Goal: Transaction & Acquisition: Book appointment/travel/reservation

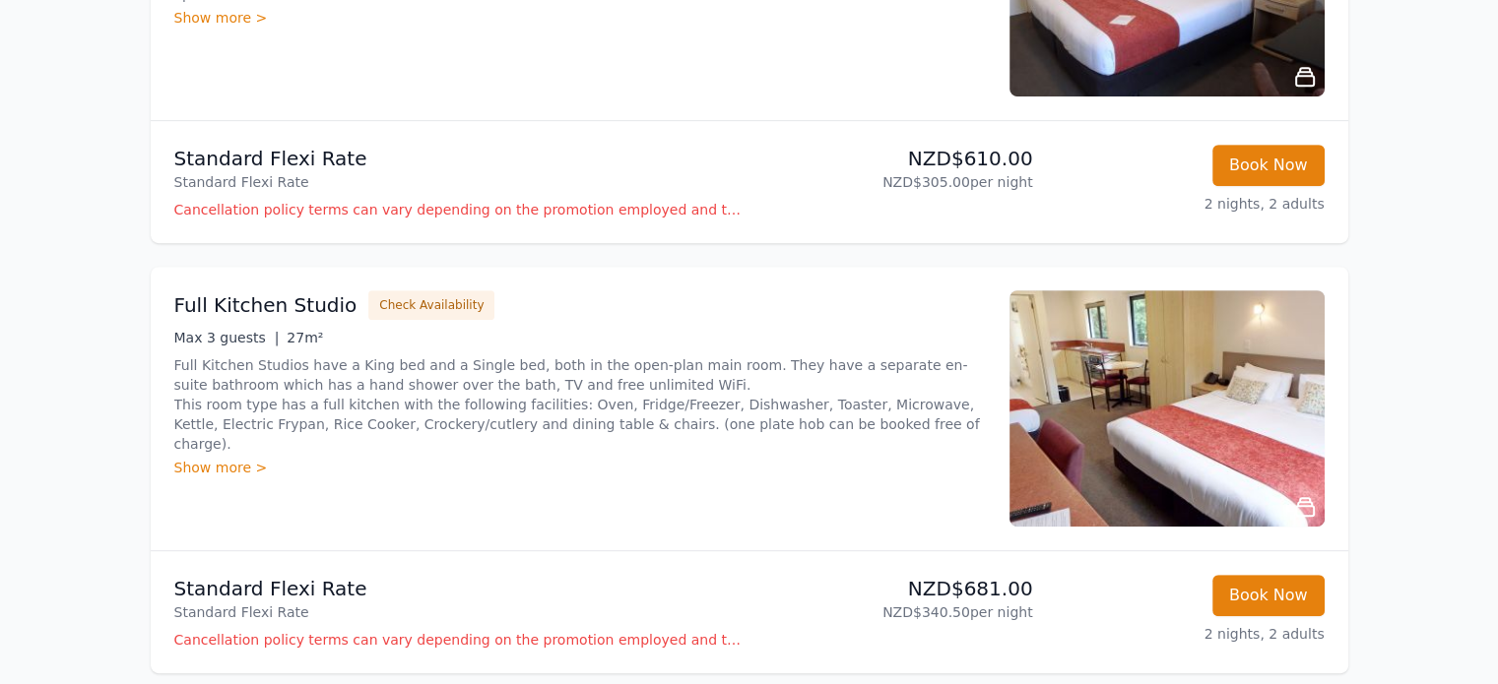
scroll to position [985, 0]
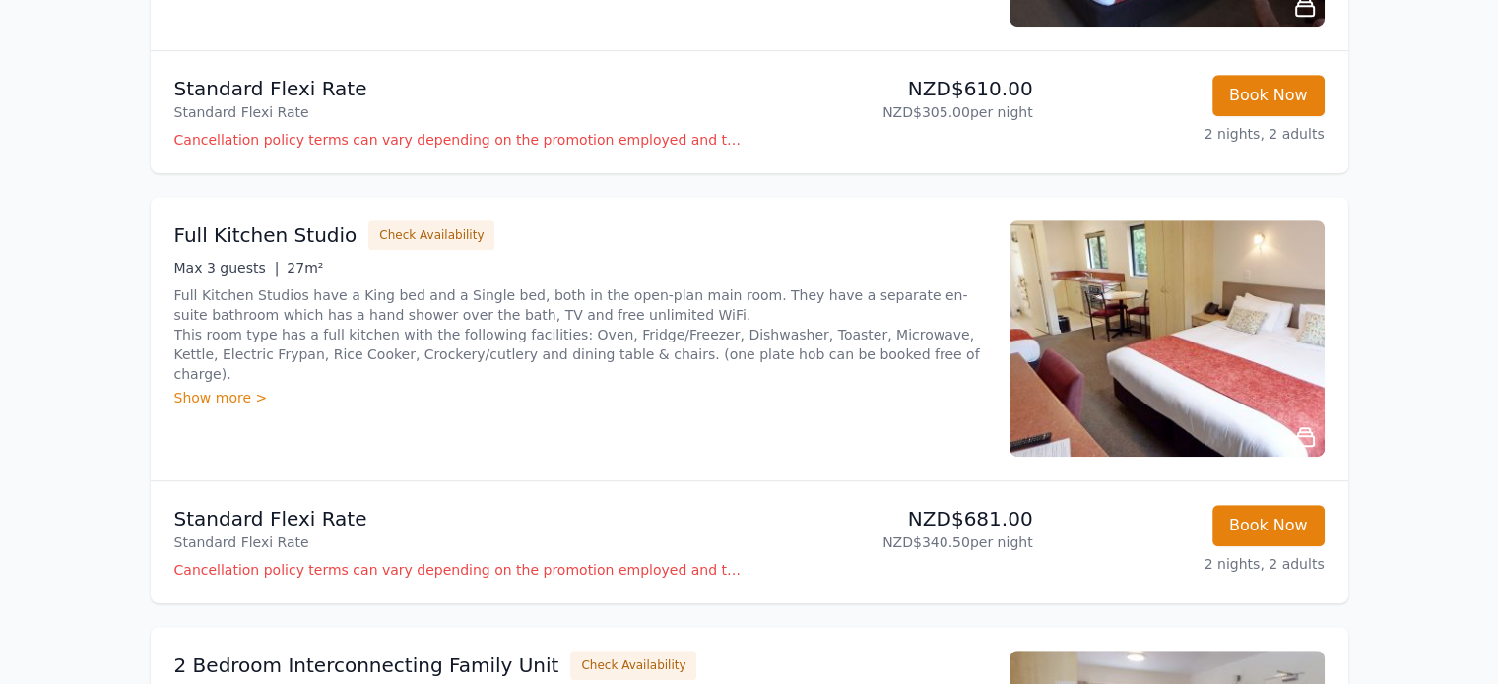
click at [1312, 440] on icon at bounding box center [1305, 437] width 18 height 18
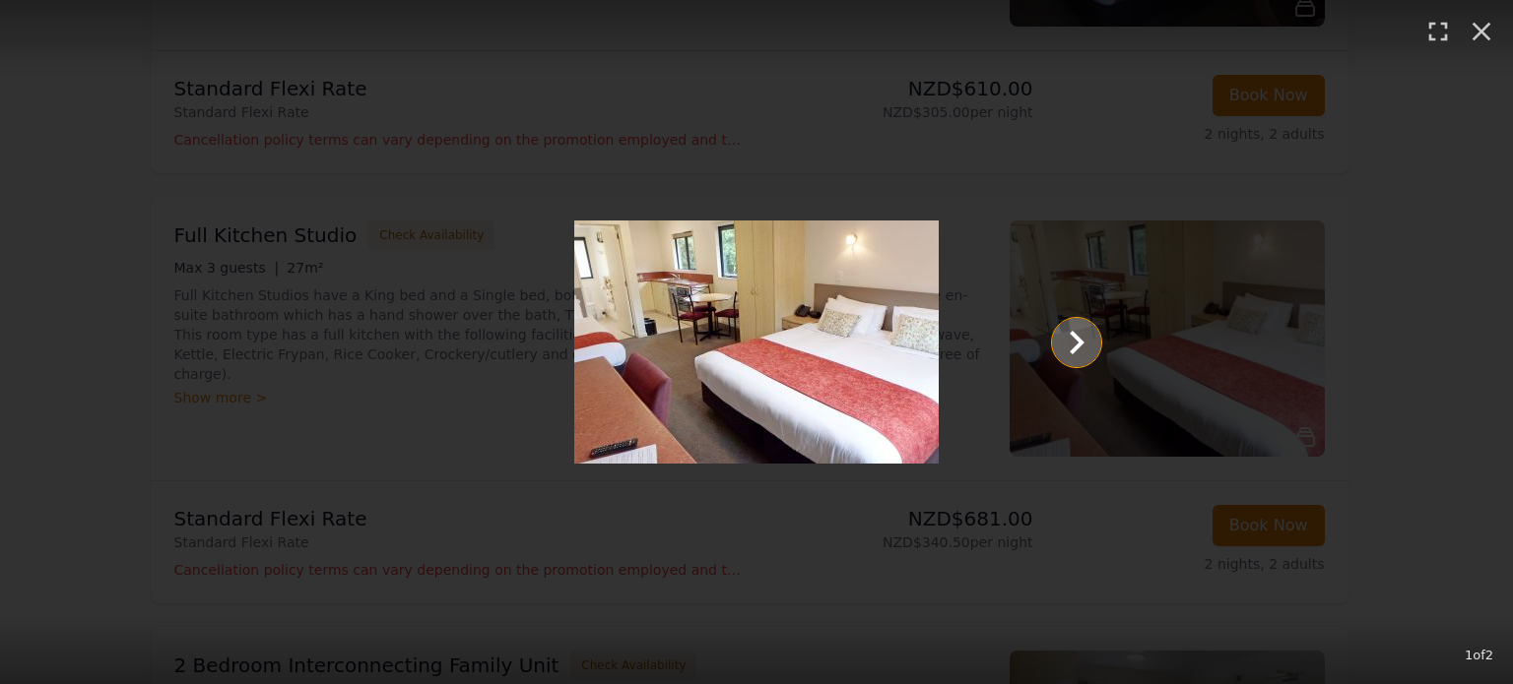
click at [1072, 334] on icon "Show slide 2 of 2" at bounding box center [1076, 343] width 15 height 24
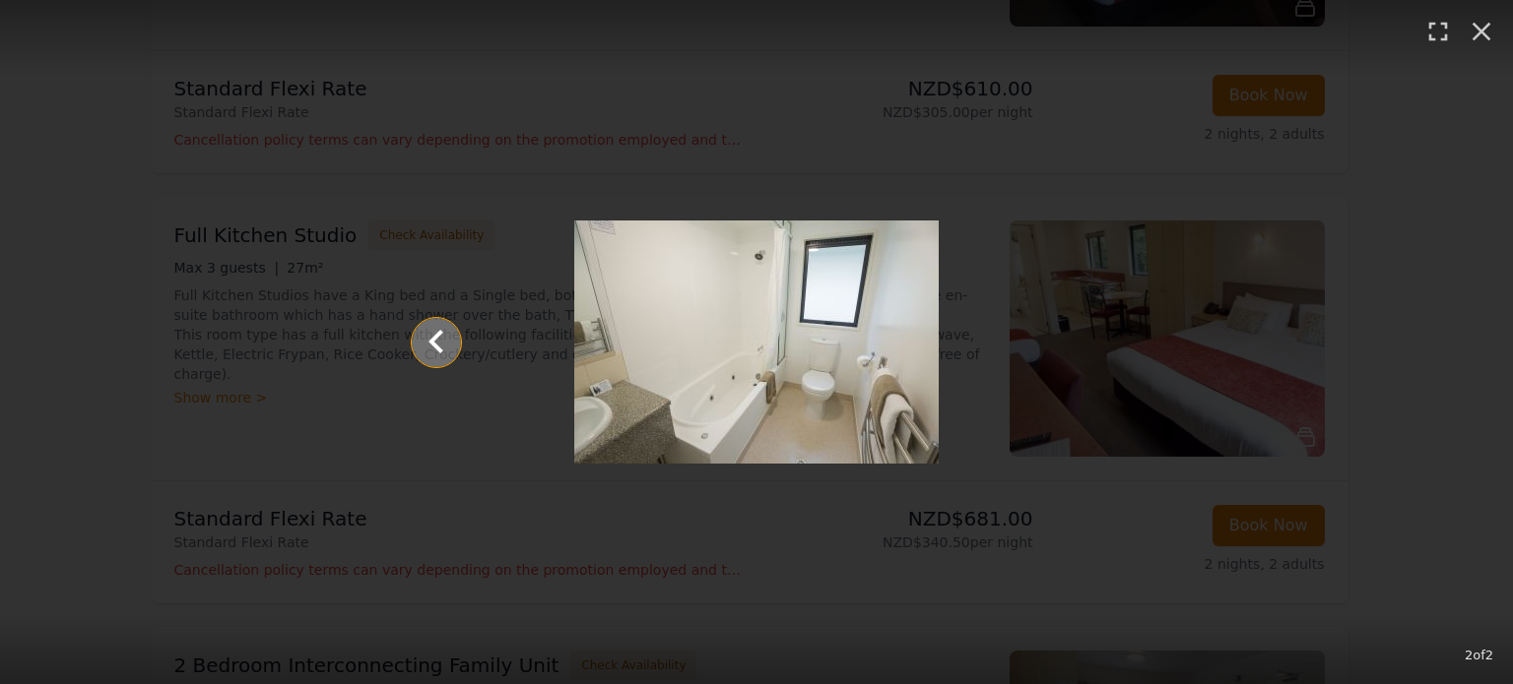
click at [423, 338] on icon "Show slide 1 of 2" at bounding box center [436, 342] width 47 height 47
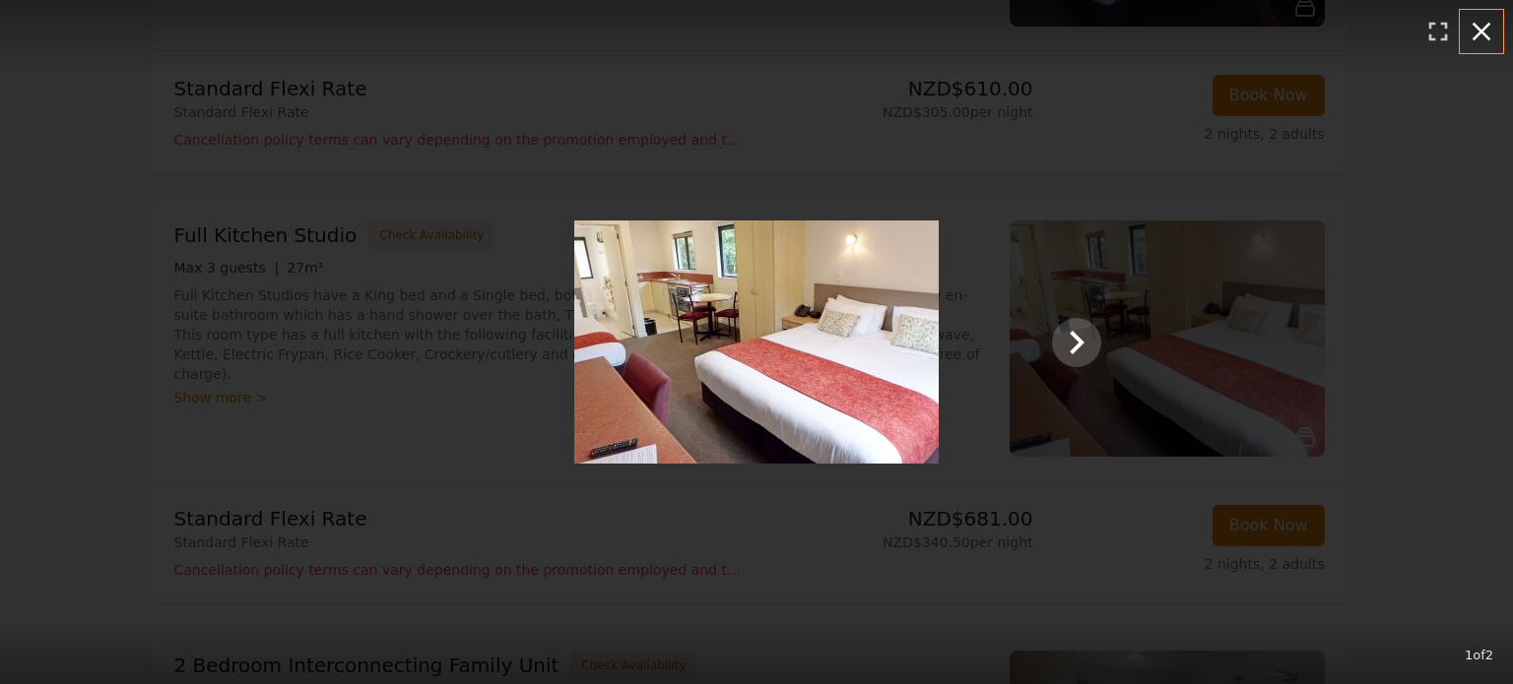
click at [1468, 24] on icon "button" at bounding box center [1481, 32] width 32 height 32
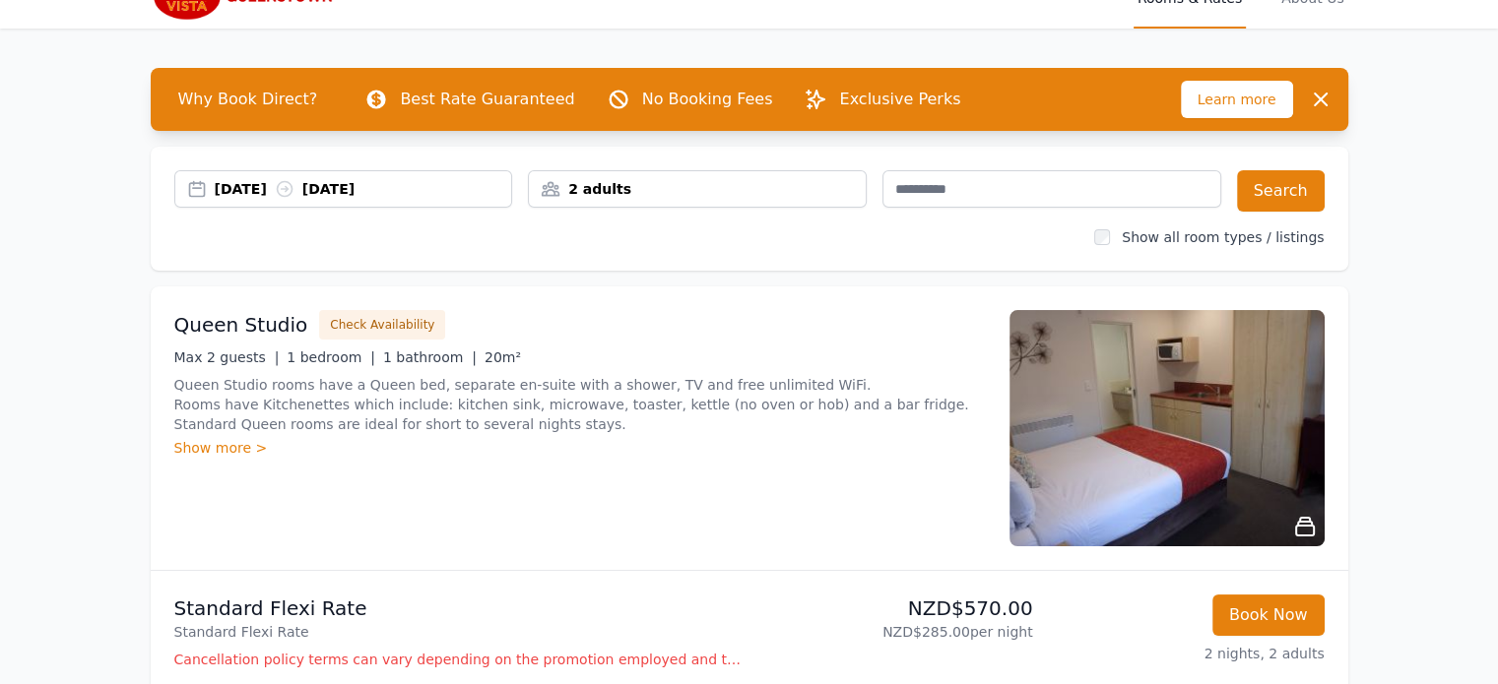
scroll to position [0, 0]
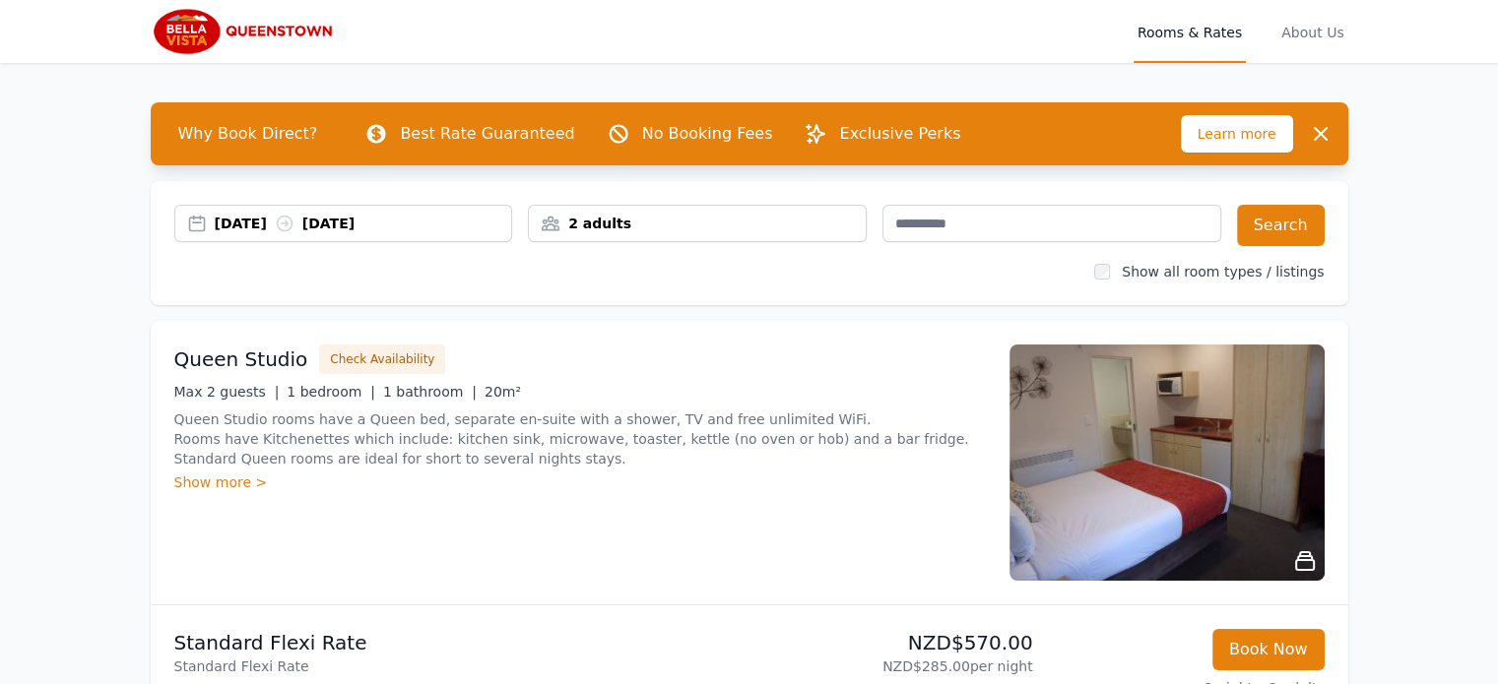
click at [189, 24] on img at bounding box center [245, 31] width 189 height 47
click at [630, 219] on div "2 adults" at bounding box center [697, 224] width 337 height 20
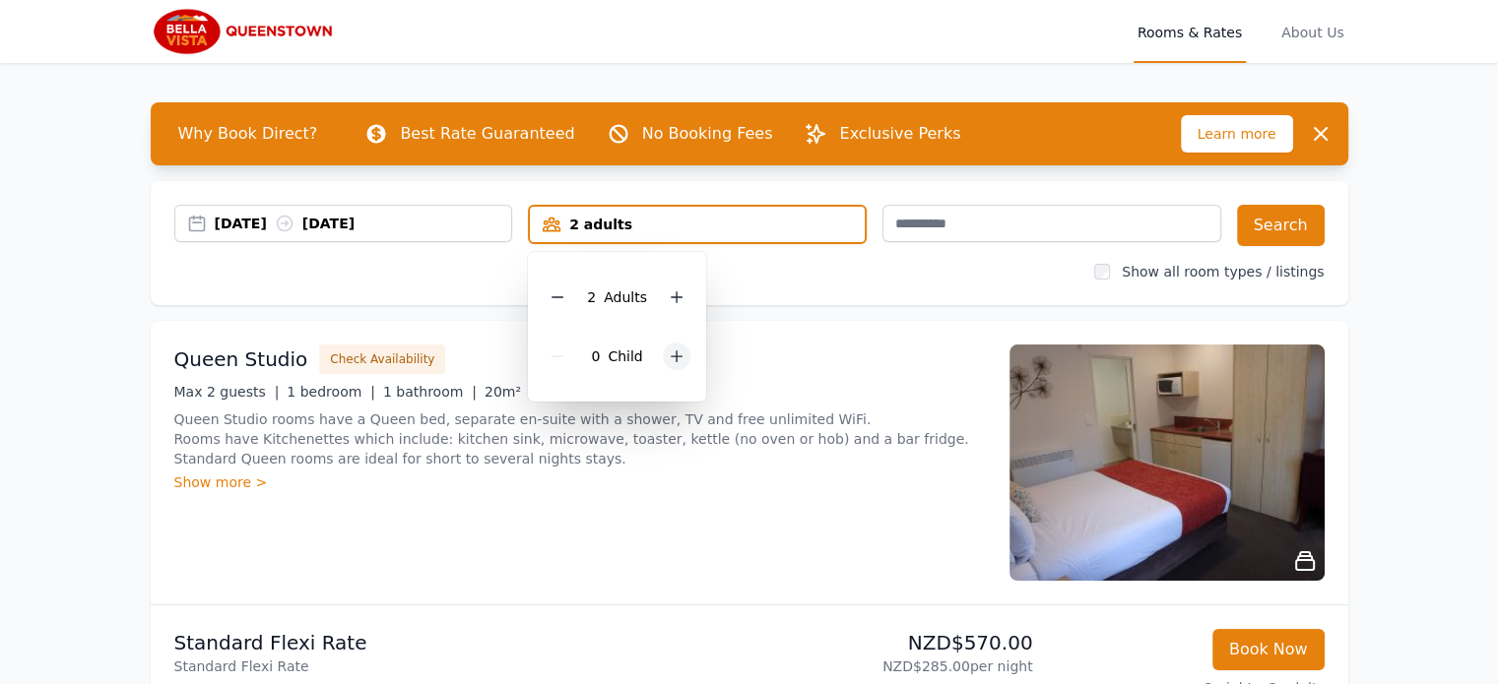
click at [673, 353] on icon at bounding box center [677, 357] width 16 height 16
click at [1301, 231] on button "Search" at bounding box center [1281, 225] width 88 height 41
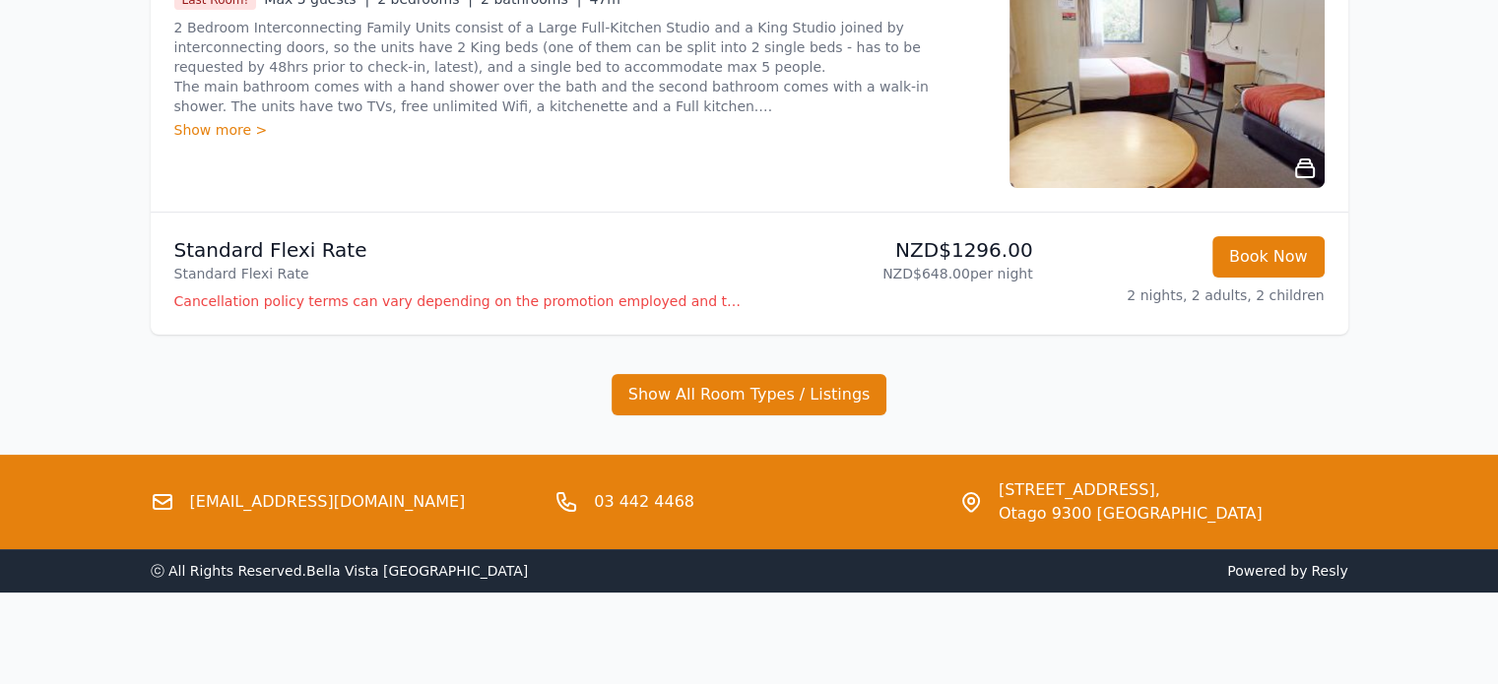
scroll to position [394, 0]
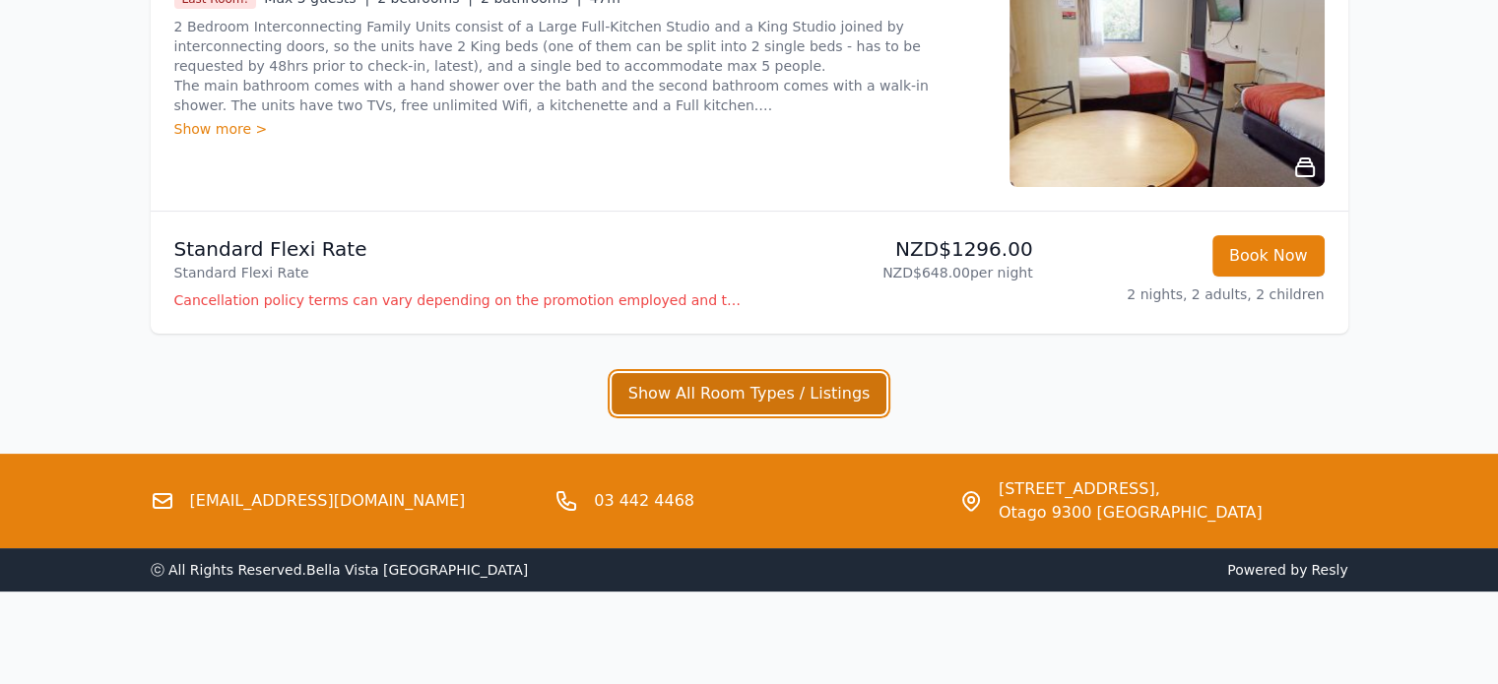
click at [724, 393] on button "Show All Room Types / Listings" at bounding box center [750, 393] width 276 height 41
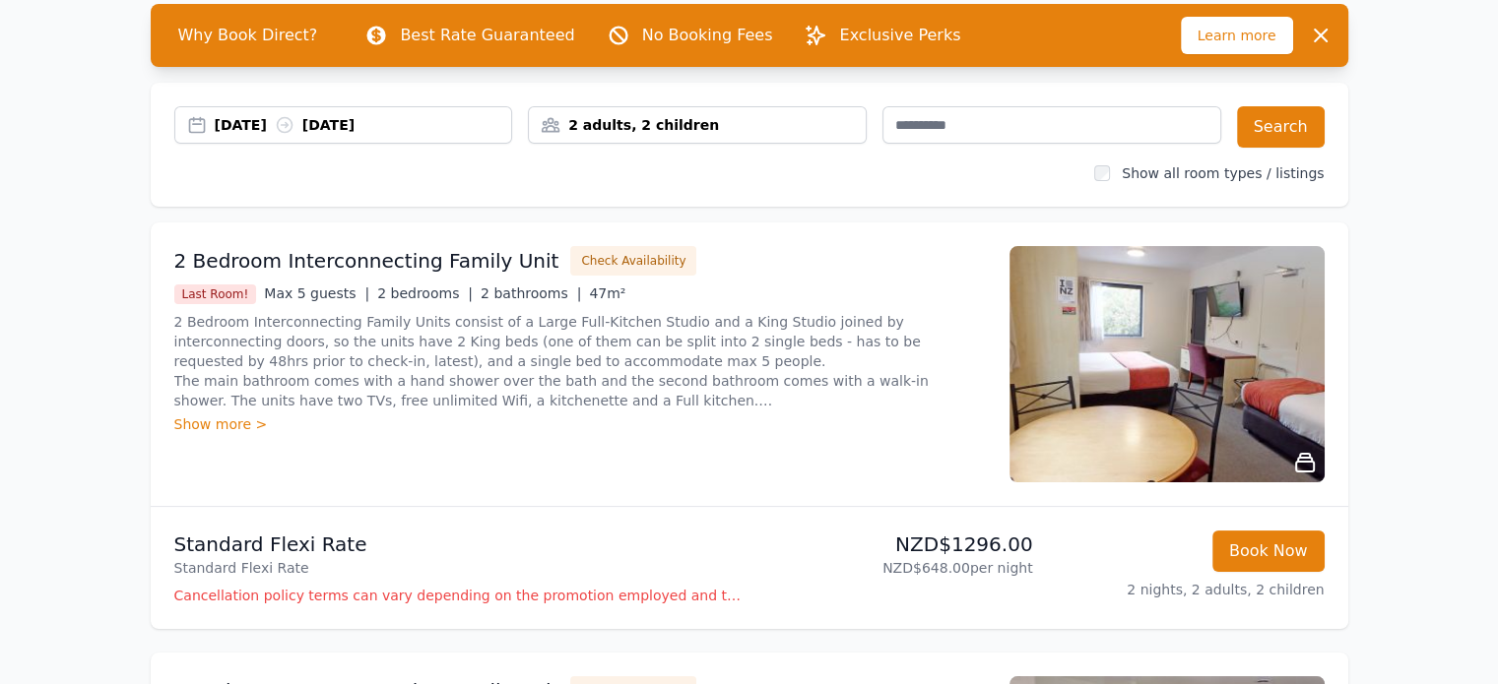
scroll to position [0, 0]
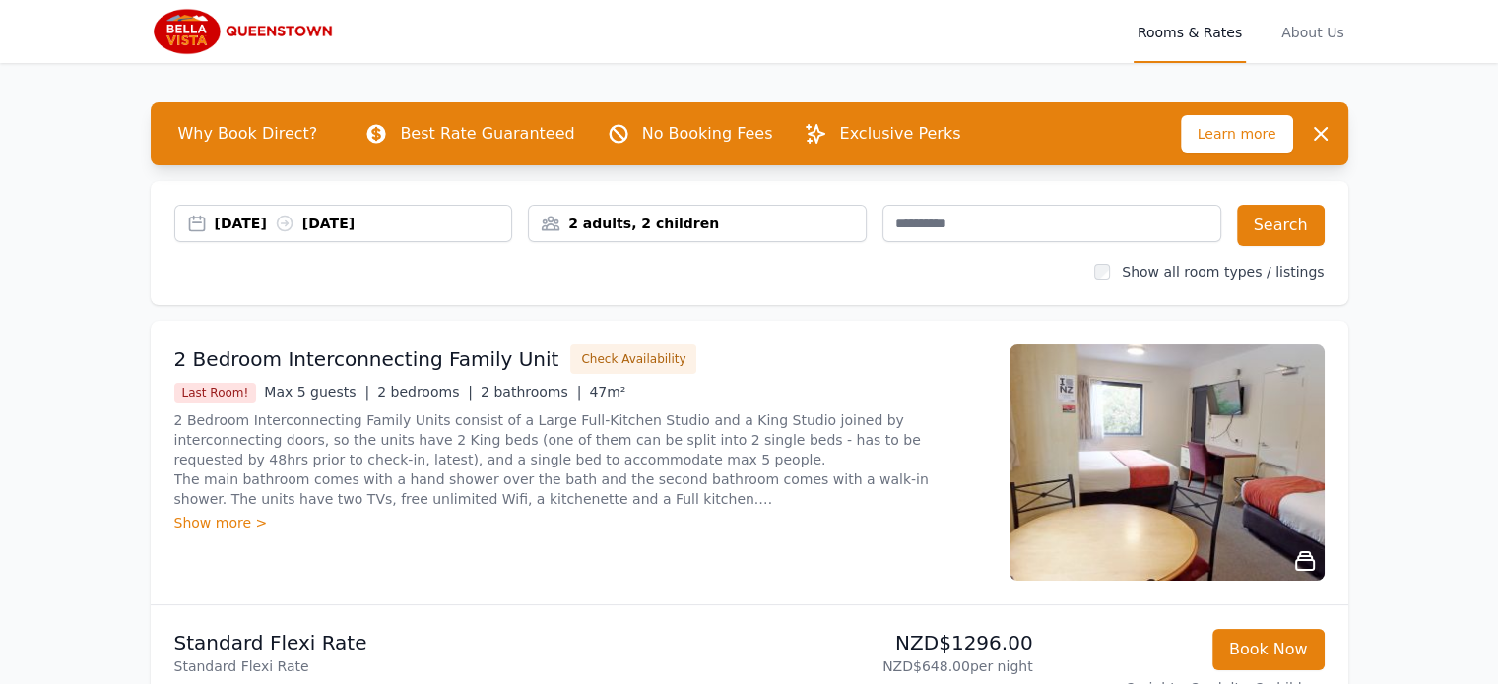
click at [788, 226] on div "2 adults, 2 children" at bounding box center [697, 224] width 337 height 20
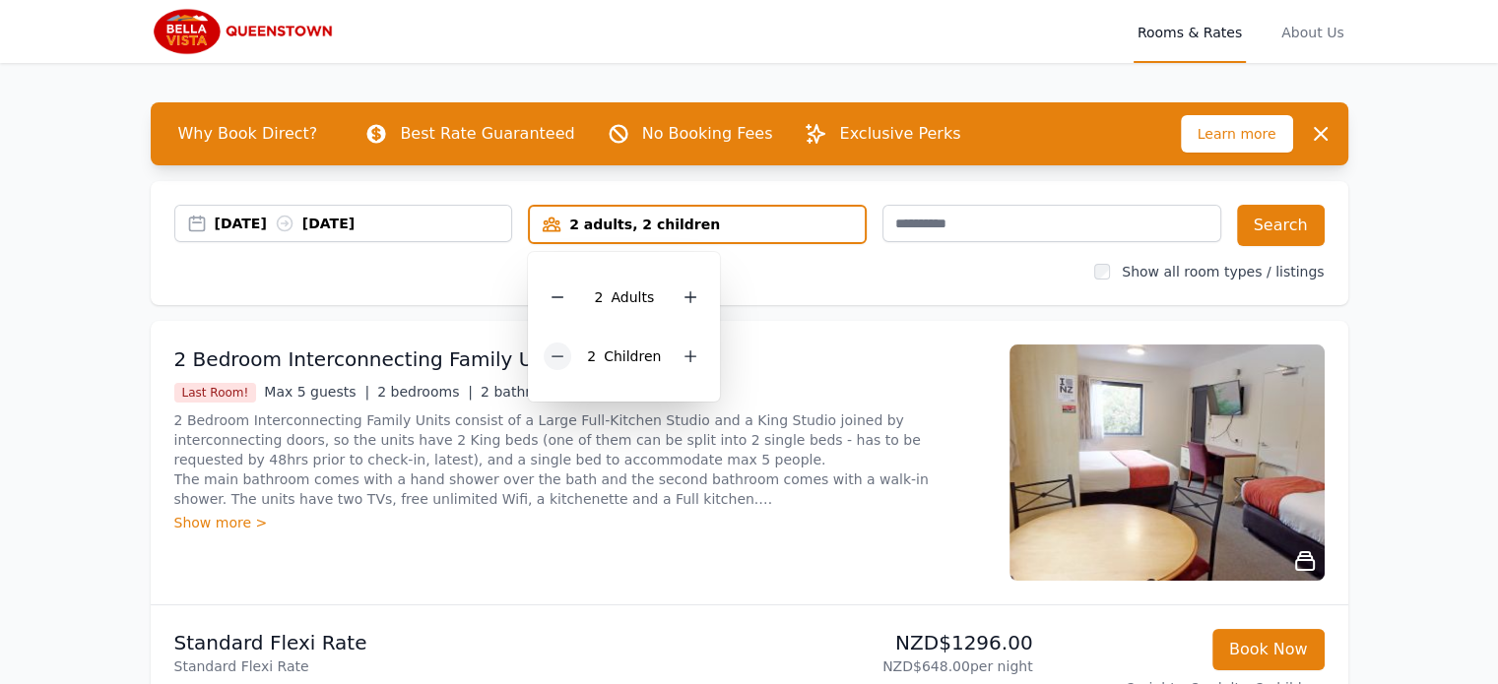
click at [561, 350] on icon at bounding box center [557, 357] width 16 height 16
click at [1264, 227] on button "Search" at bounding box center [1281, 225] width 88 height 41
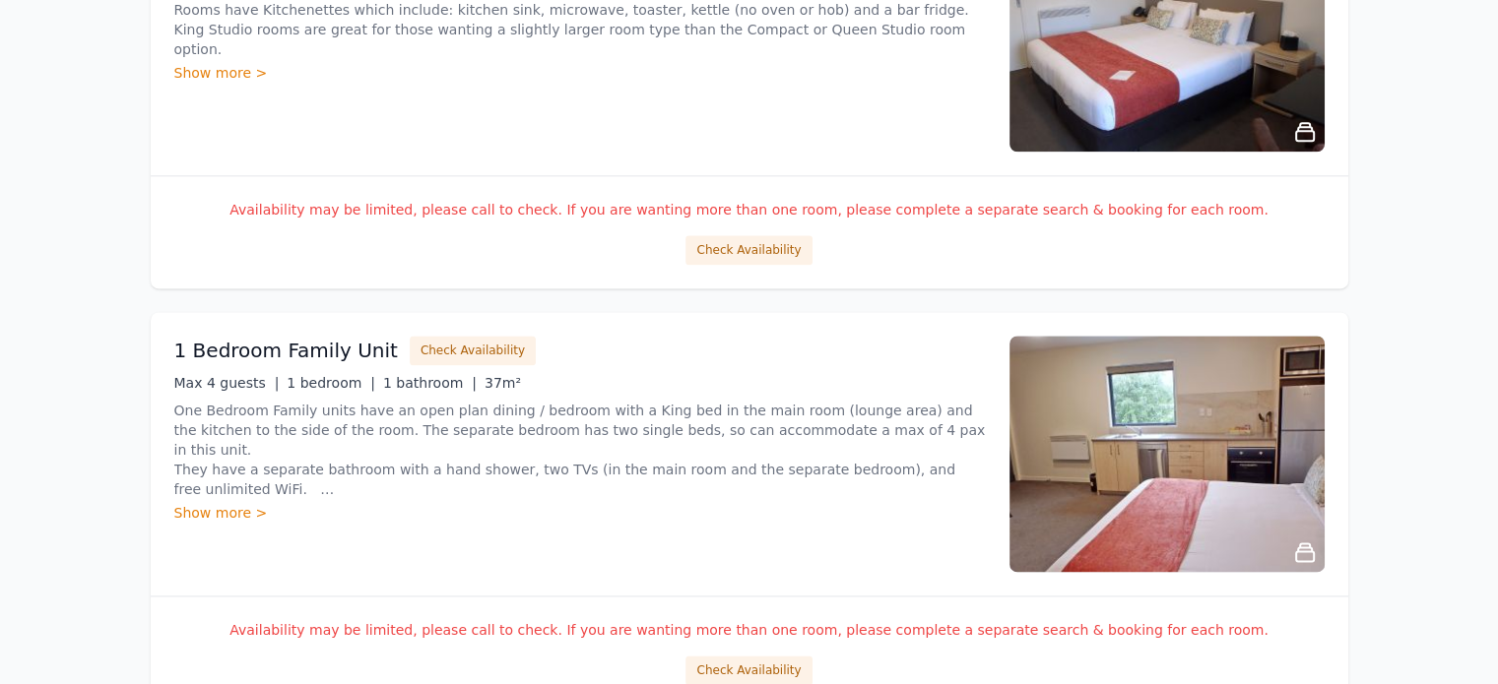
scroll to position [2659, 0]
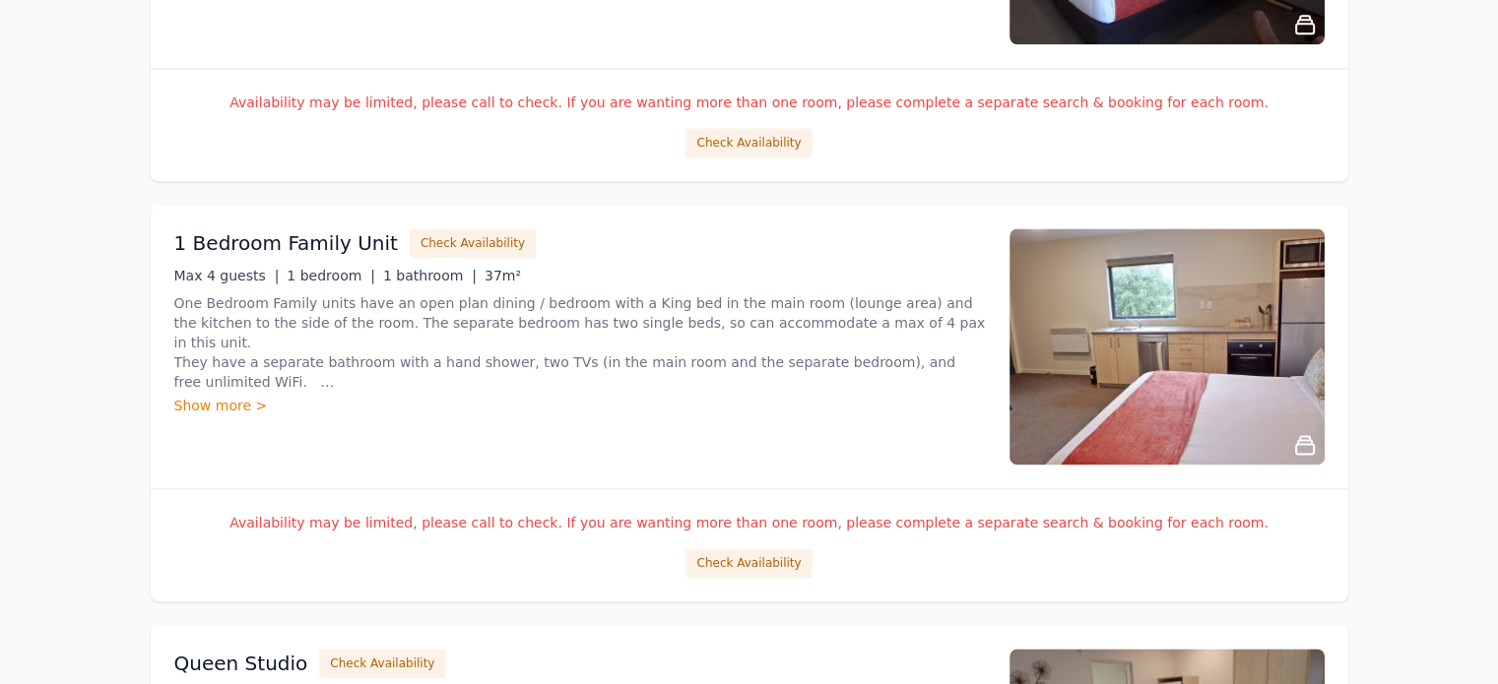
click at [1301, 438] on icon at bounding box center [1305, 445] width 24 height 24
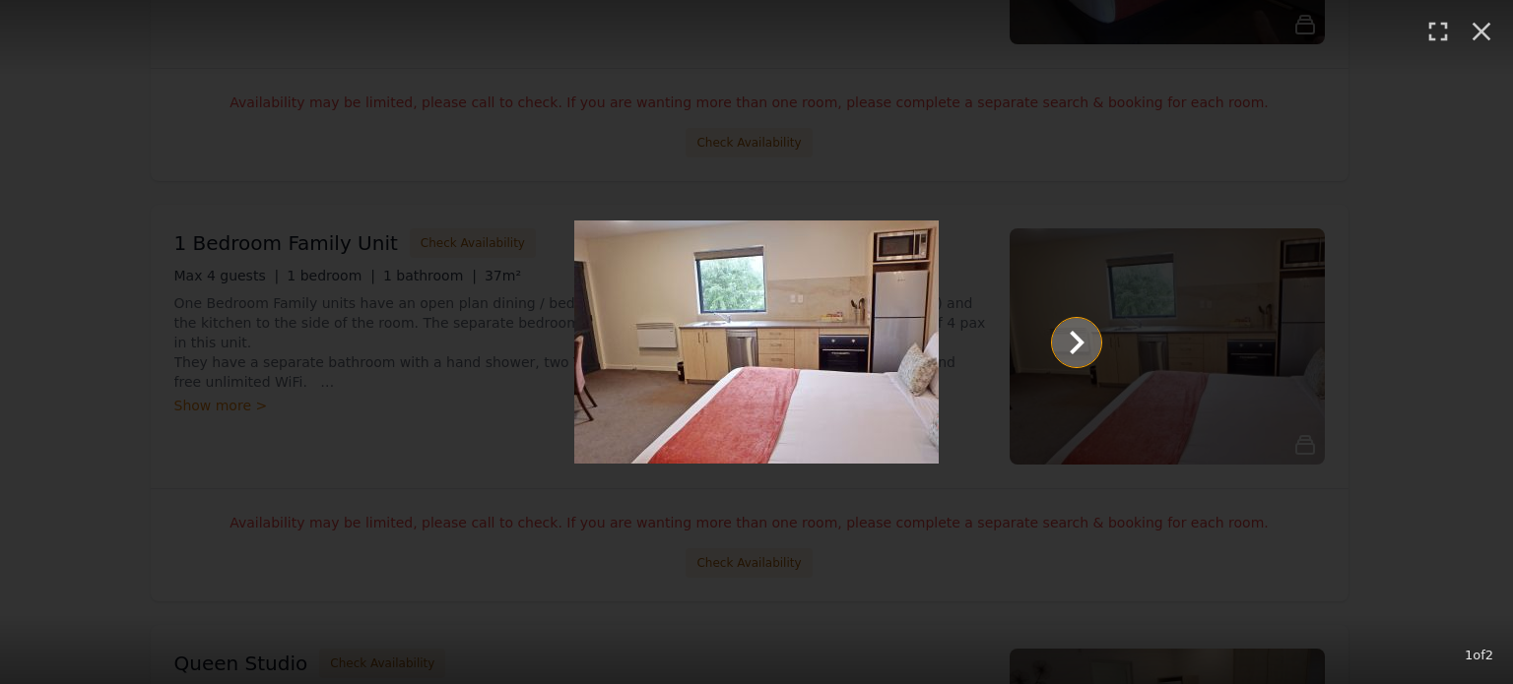
click at [1077, 334] on icon "Show slide 2 of 2" at bounding box center [1076, 342] width 47 height 47
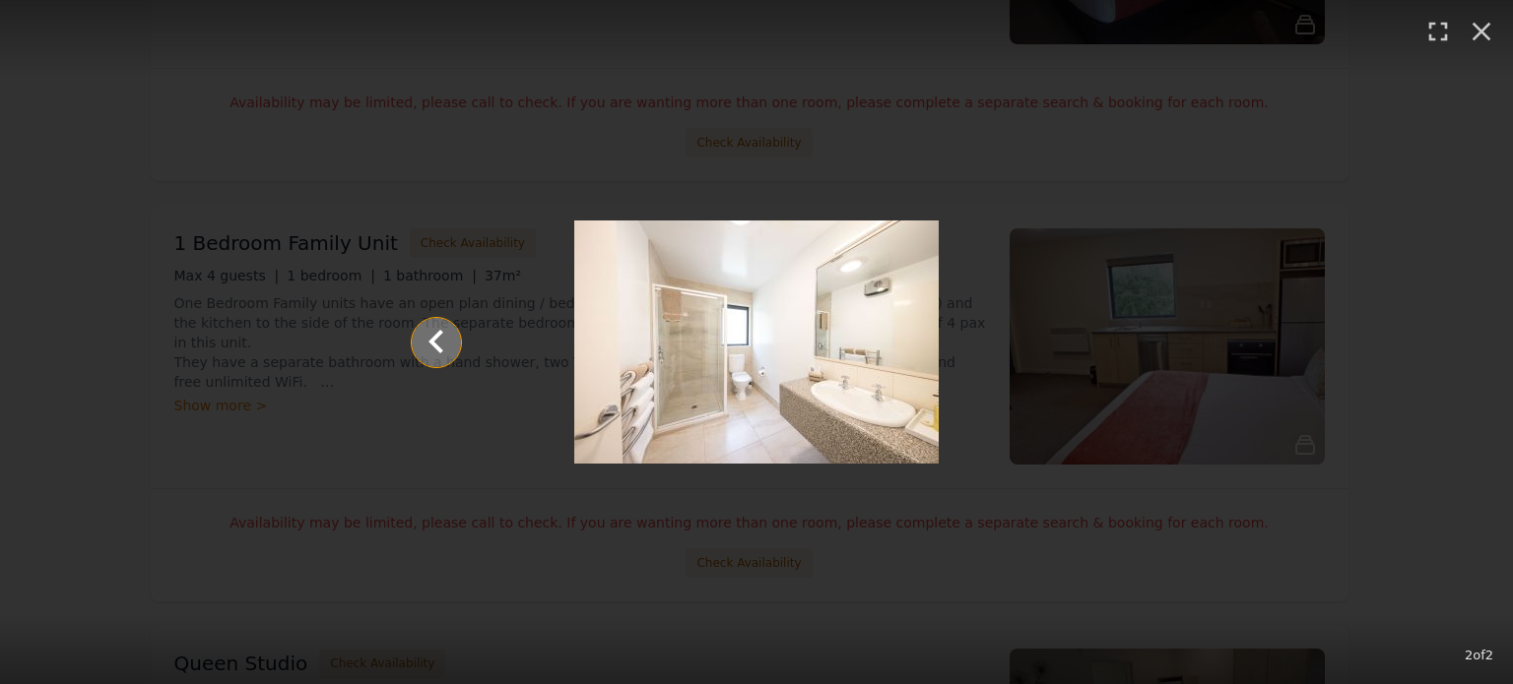
click at [443, 334] on icon "Show slide 1 of 2" at bounding box center [436, 342] width 47 height 47
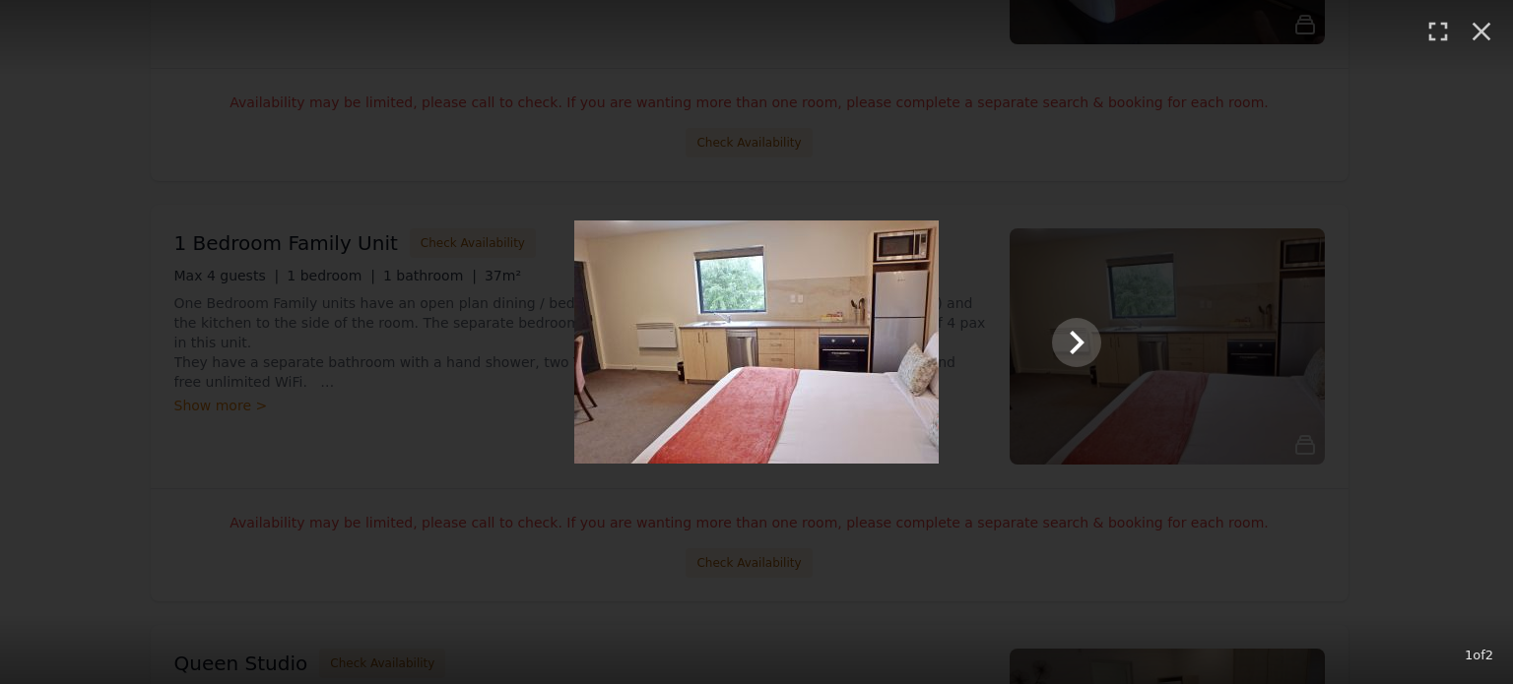
click at [637, 367] on img at bounding box center [756, 342] width 364 height 243
click at [1481, 31] on icon "button" at bounding box center [1481, 32] width 19 height 19
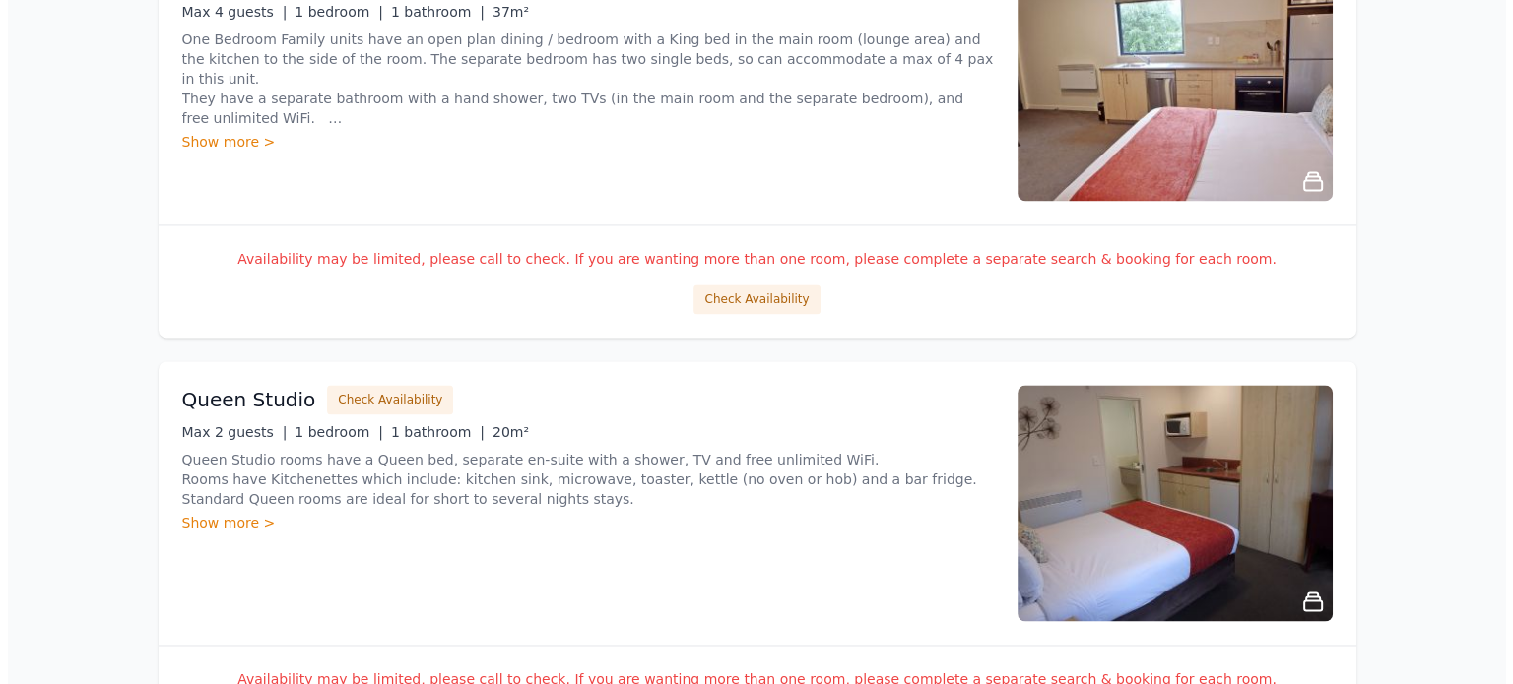
scroll to position [2698, 0]
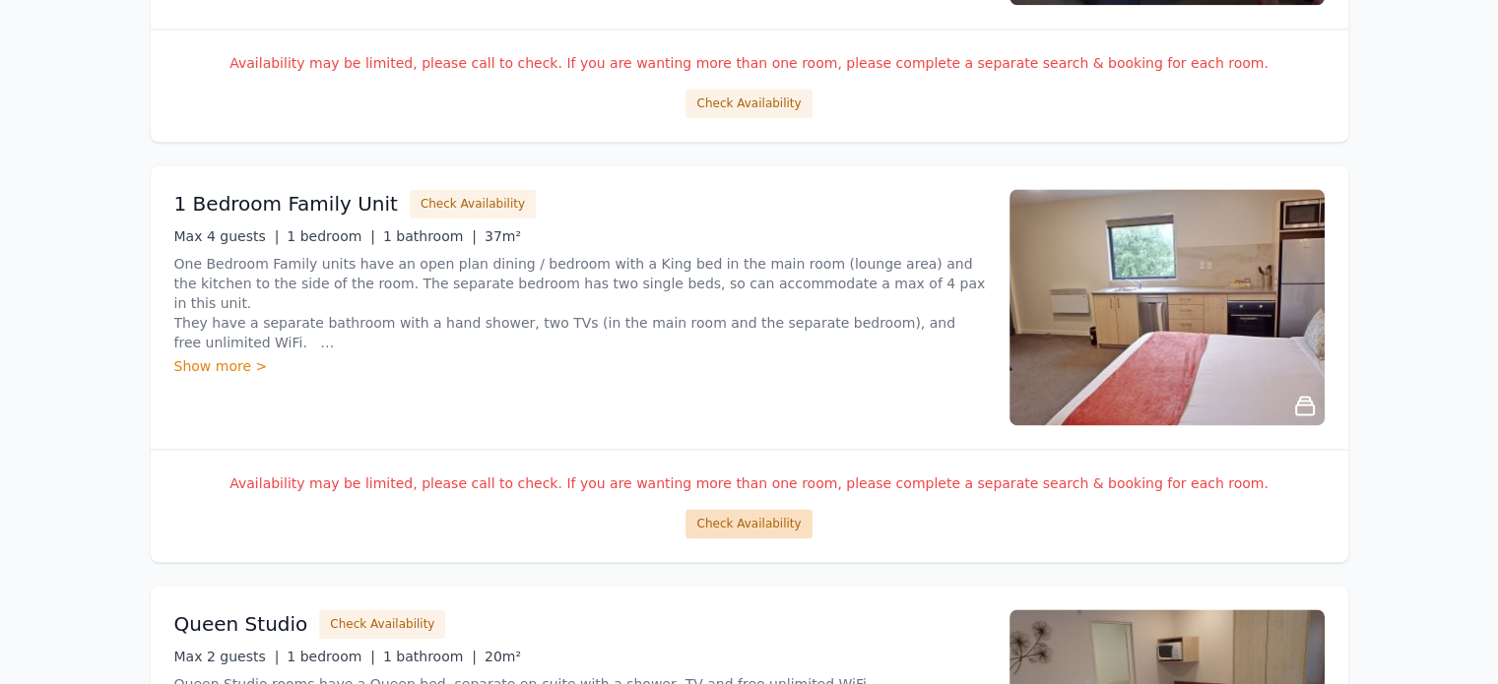
click at [753, 521] on button "Check Availability" at bounding box center [748, 524] width 126 height 30
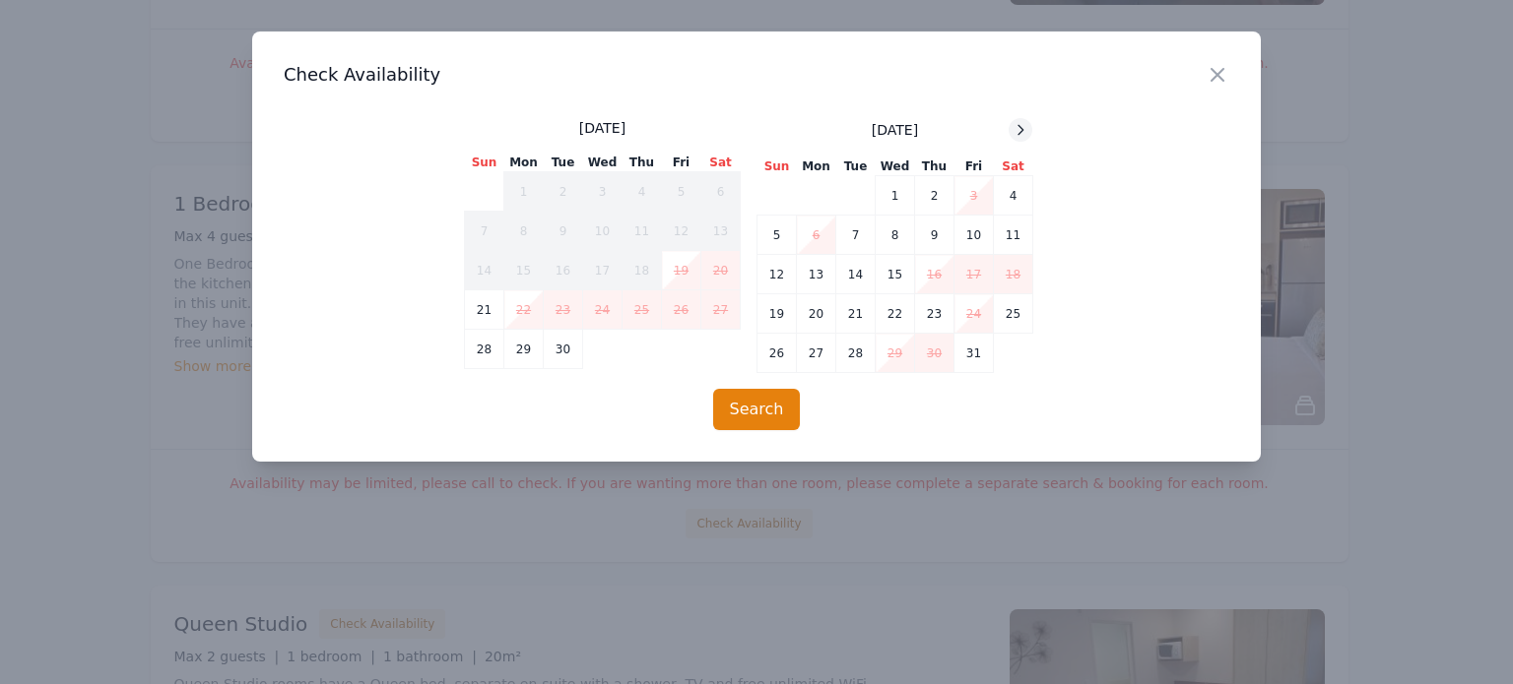
click at [1023, 129] on icon at bounding box center [1020, 130] width 16 height 16
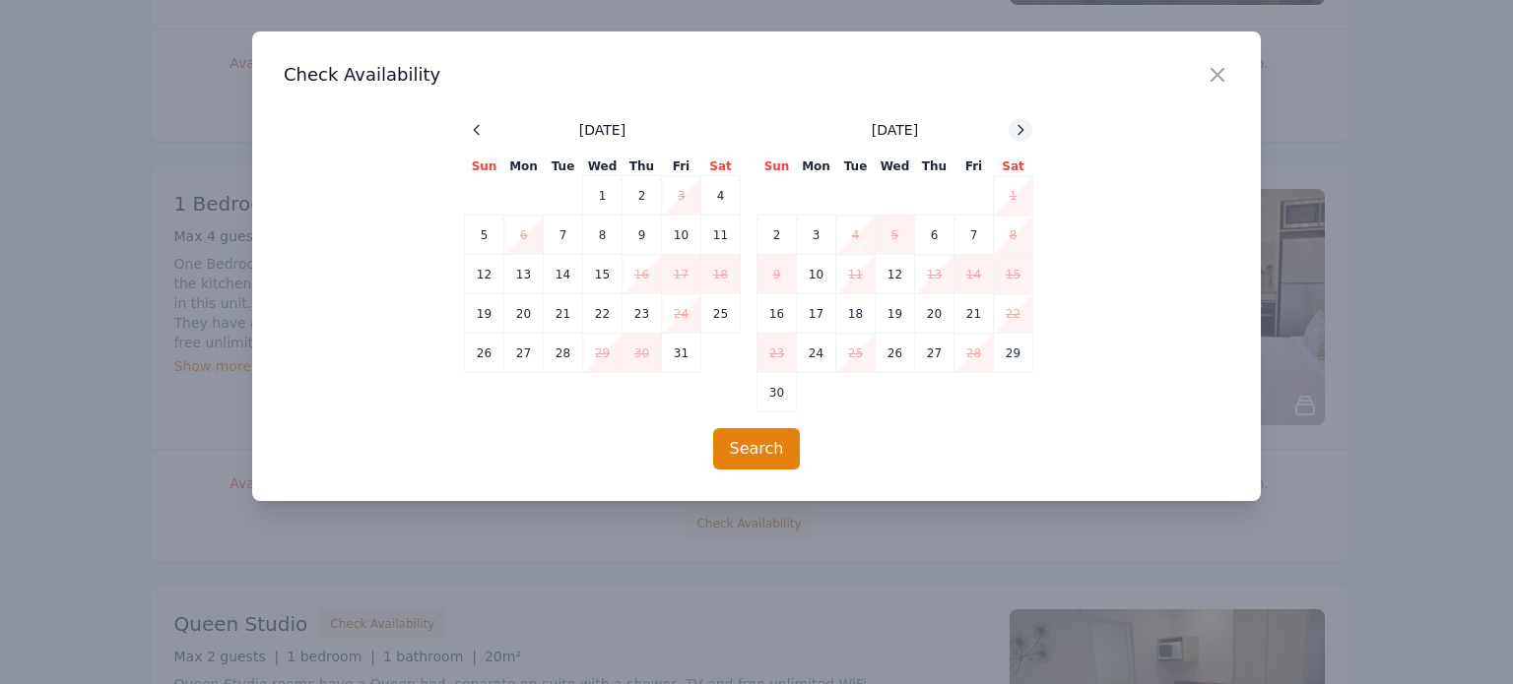
click at [1022, 128] on icon at bounding box center [1020, 130] width 16 height 16
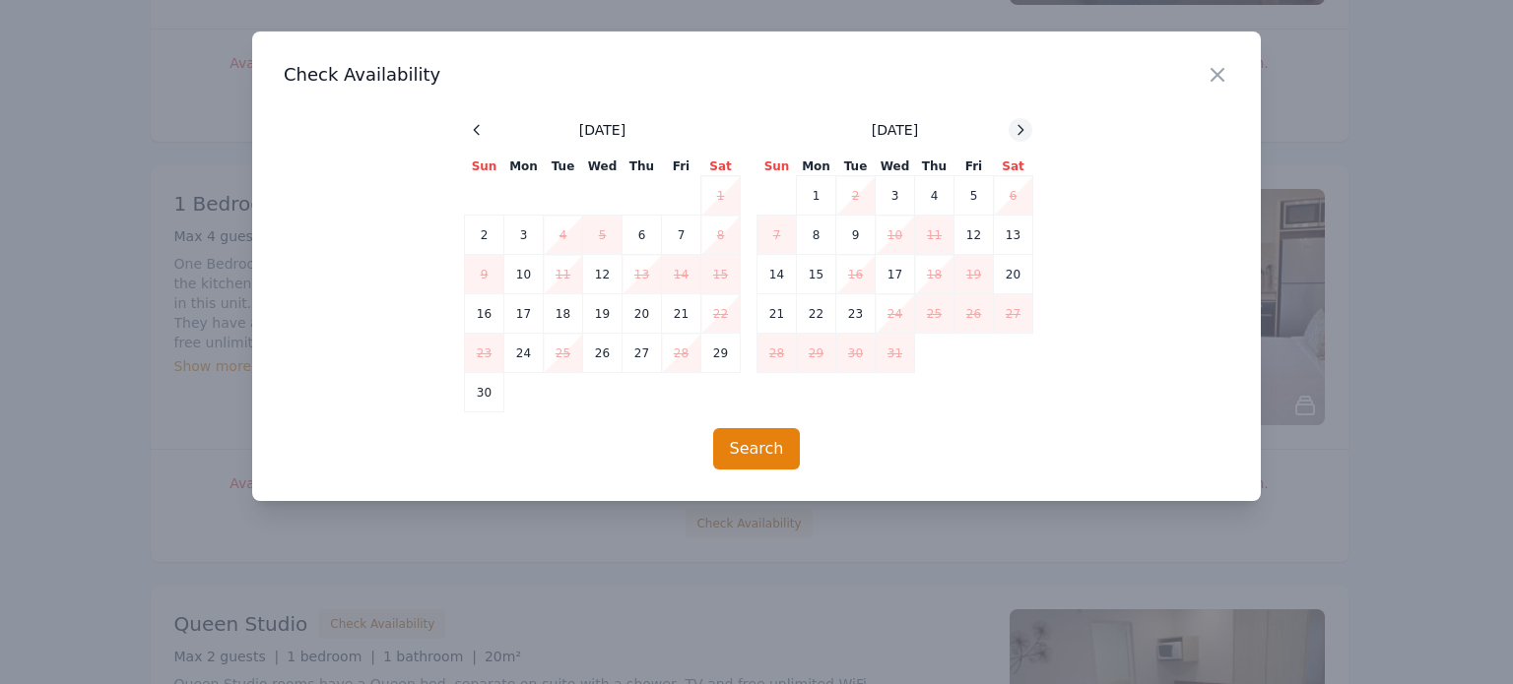
click at [1022, 128] on icon at bounding box center [1020, 130] width 16 height 16
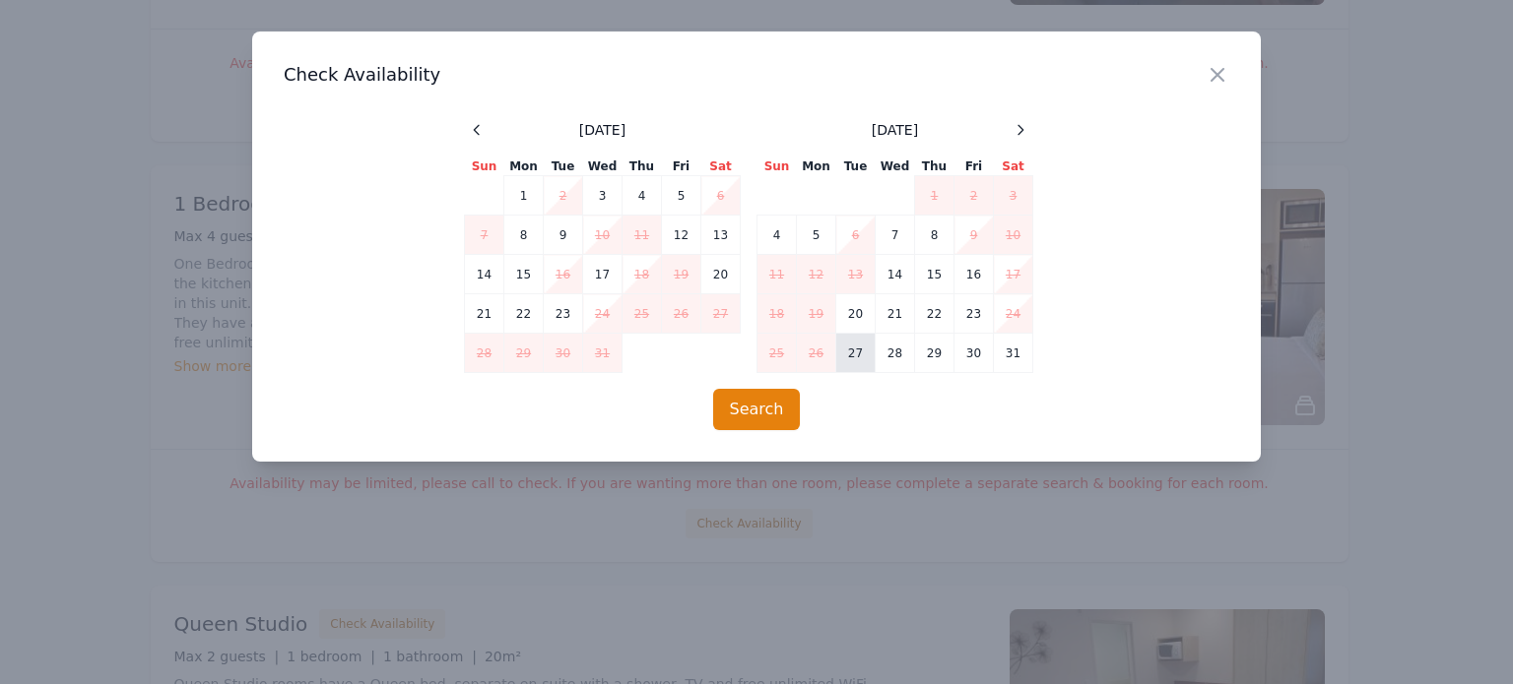
click at [862, 354] on td "27" at bounding box center [855, 353] width 39 height 39
click at [934, 357] on td "29" at bounding box center [934, 353] width 39 height 39
click at [772, 409] on button "Search" at bounding box center [757, 409] width 88 height 41
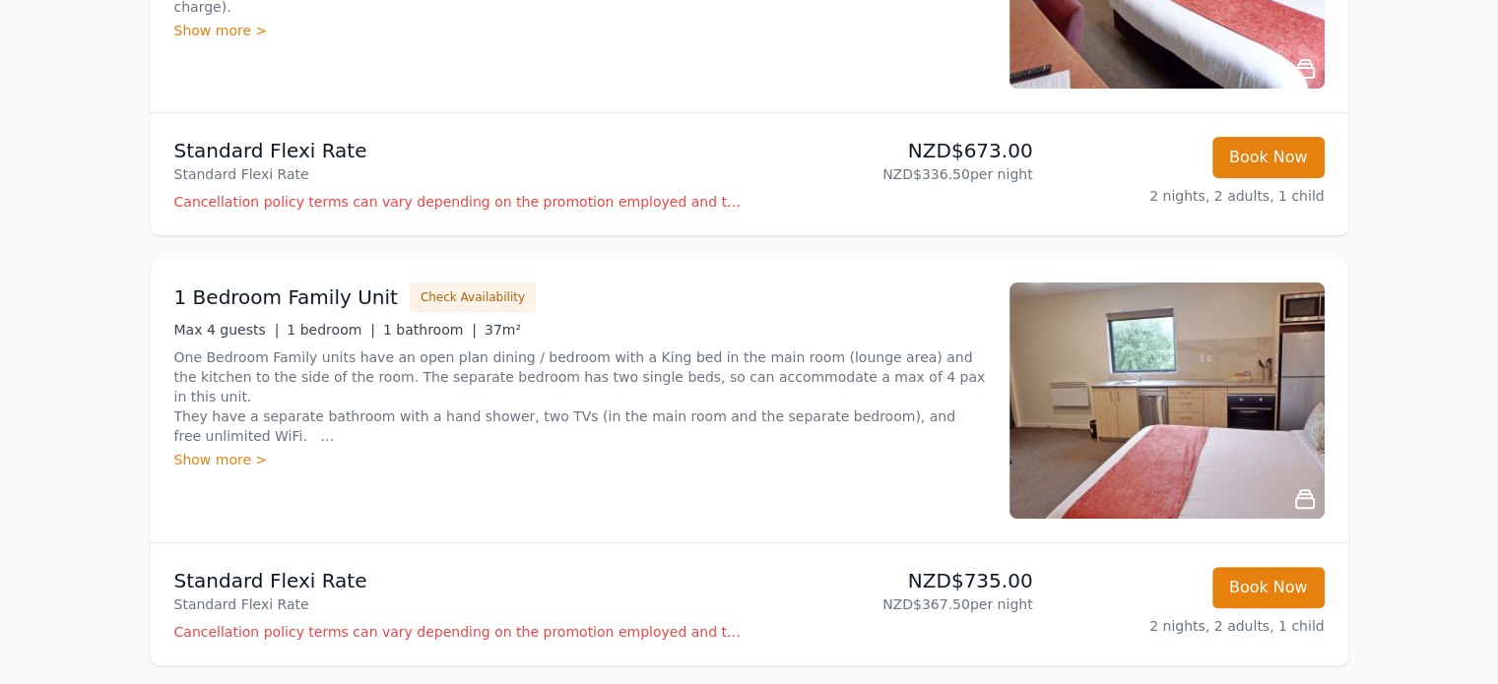
scroll to position [492, 0]
click at [1314, 496] on icon at bounding box center [1305, 499] width 24 height 24
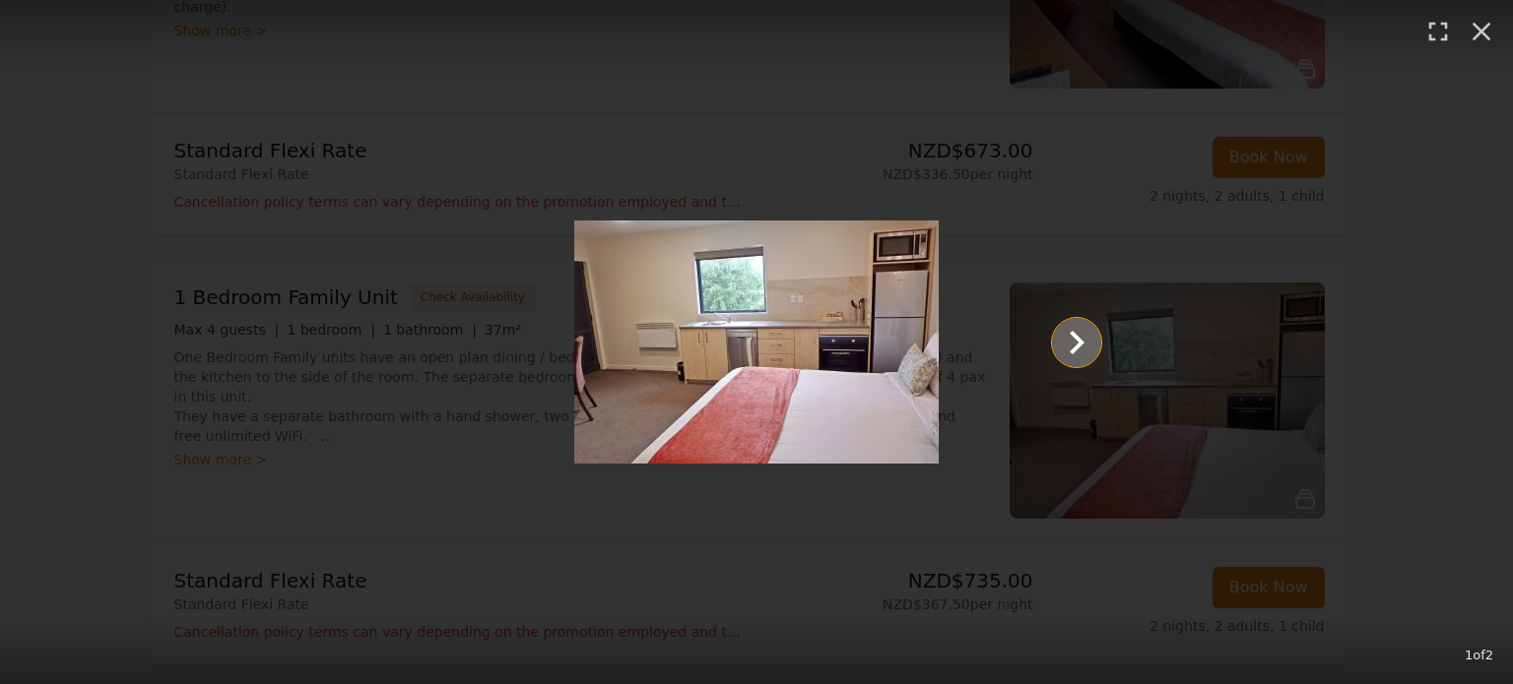
click at [1068, 335] on icon "Show slide 2 of 2" at bounding box center [1076, 342] width 47 height 47
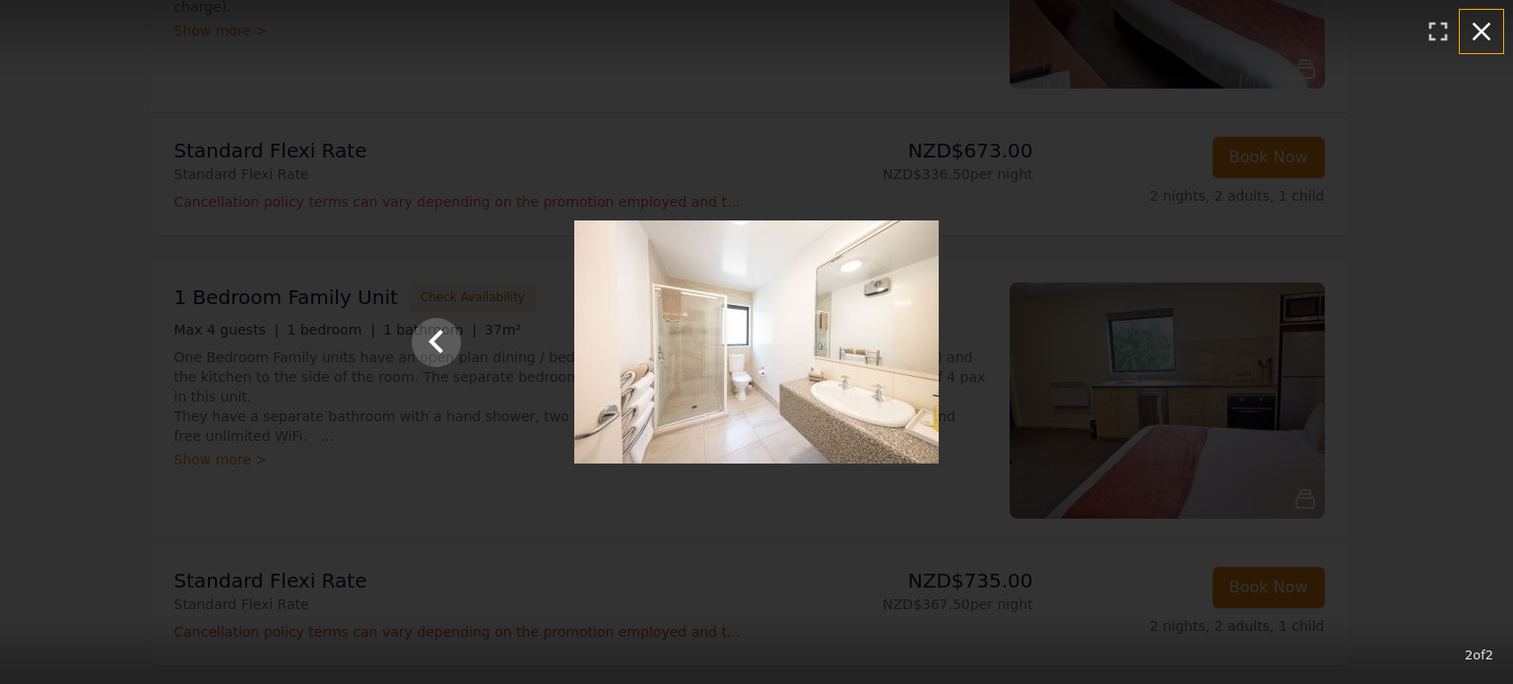
click at [1489, 35] on icon "button" at bounding box center [1481, 32] width 32 height 32
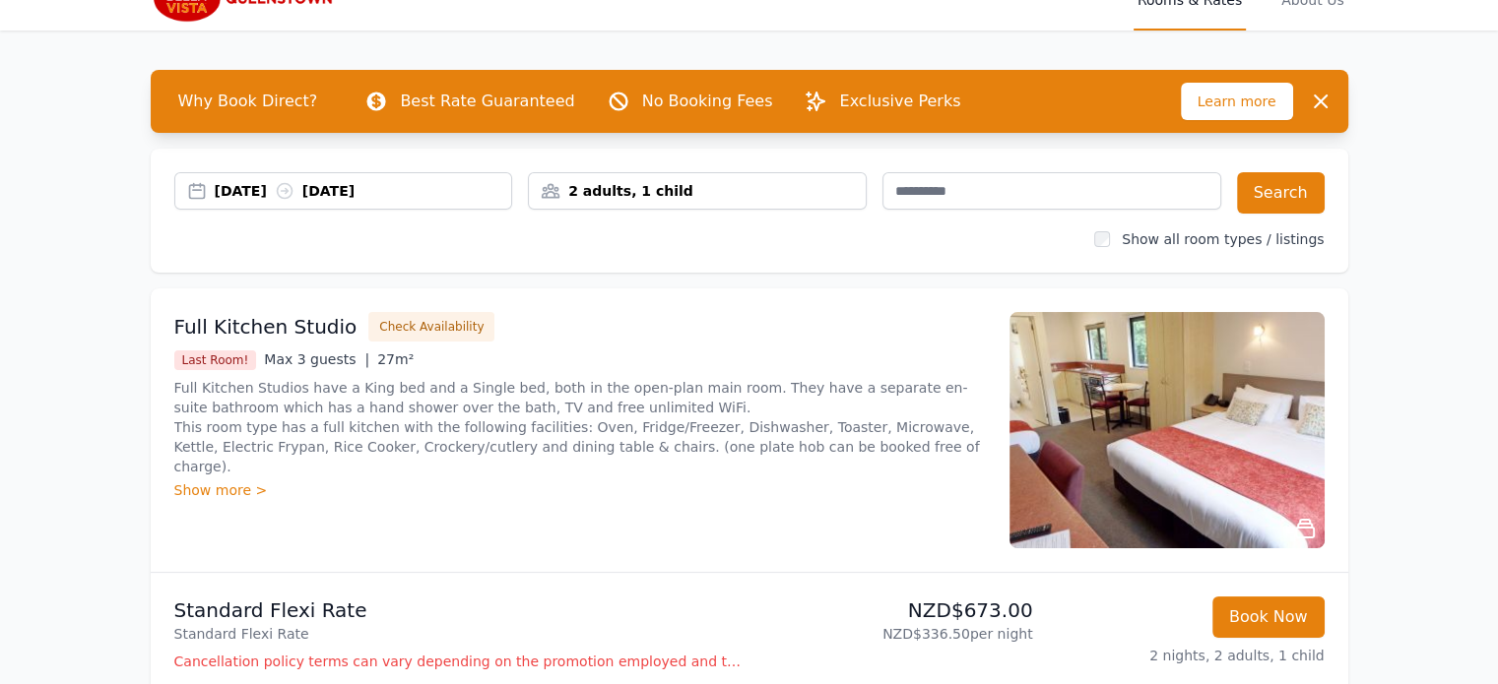
scroll to position [0, 0]
